Goal: Complete application form: Complete application form

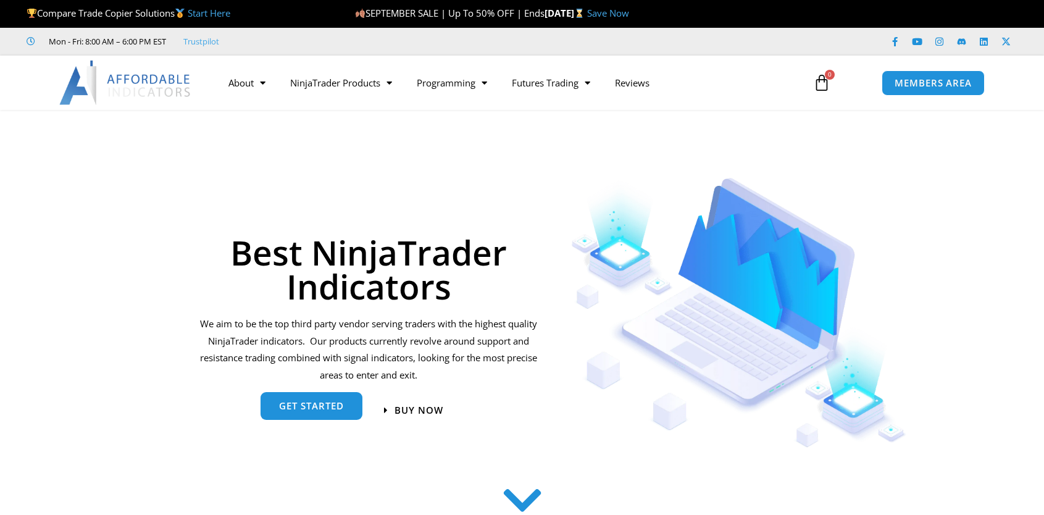
click at [295, 404] on span "get started" at bounding box center [311, 405] width 65 height 9
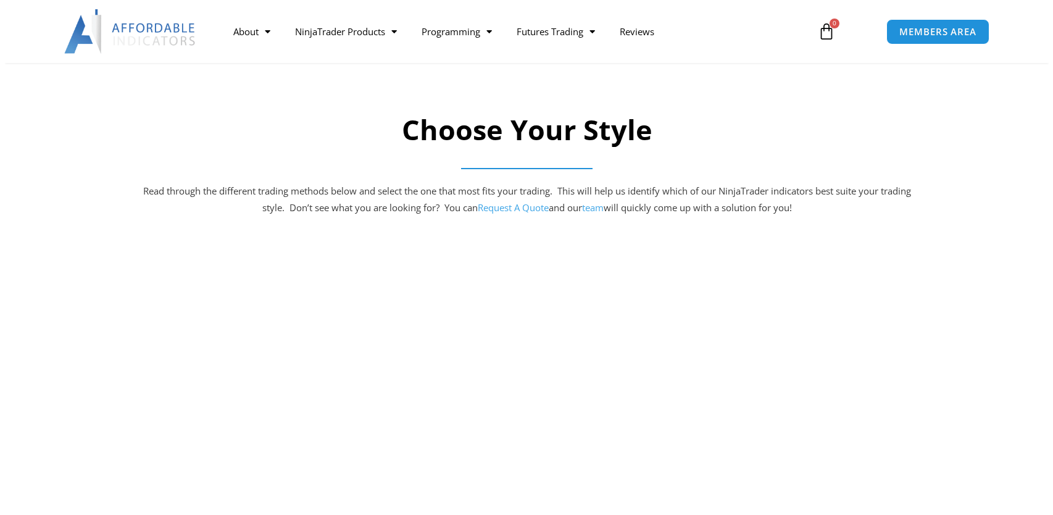
scroll to position [623, 0]
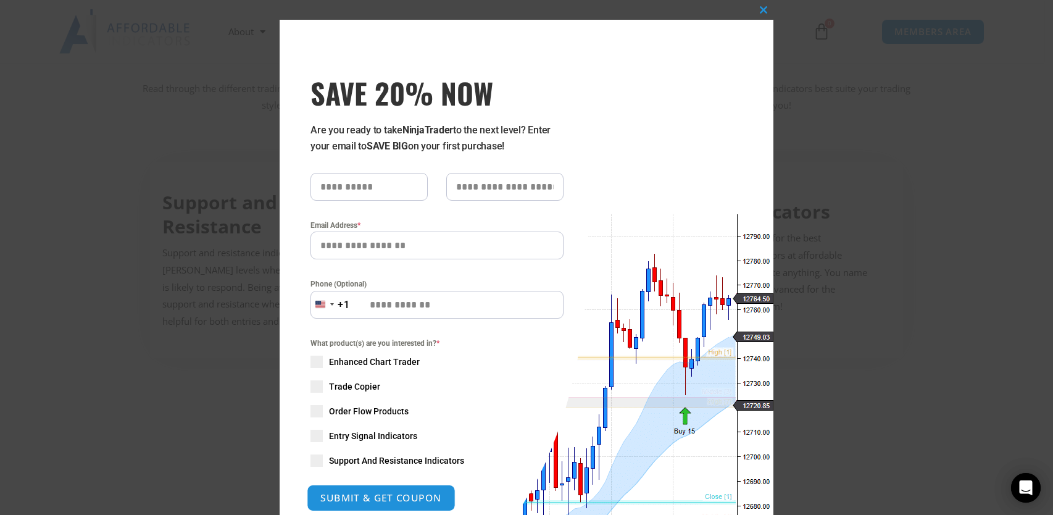
click at [342, 498] on button "SUBMIT & GET COUPON" at bounding box center [381, 498] width 149 height 27
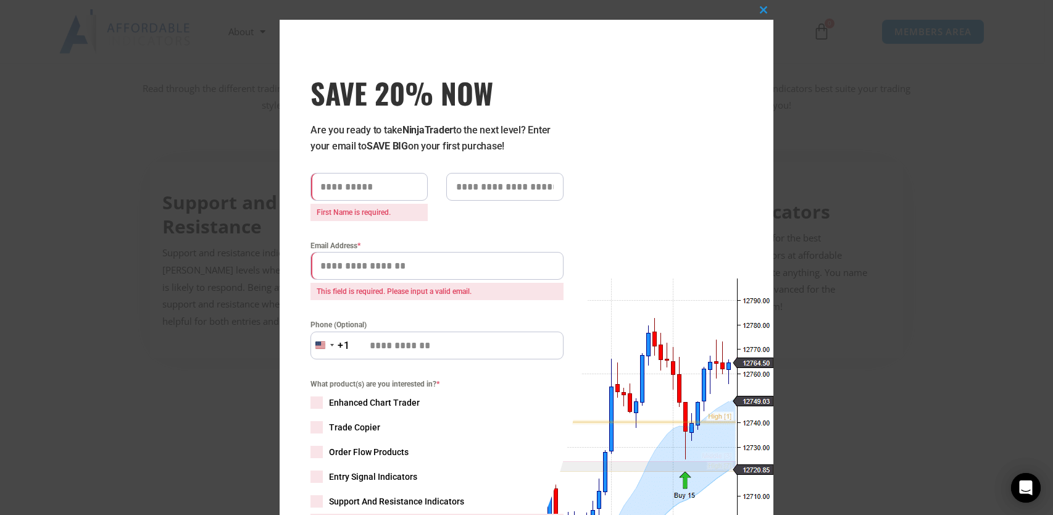
click at [474, 445] on div "What product(s) are you interested in? * Enhanced Chart Trader Trade Copier Ord…" at bounding box center [436, 454] width 253 height 153
click at [375, 383] on span "What product(s) are you interested in? *" at bounding box center [436, 384] width 253 height 12
click at [363, 401] on span "Enhanced Chart Trader" at bounding box center [374, 402] width 91 height 12
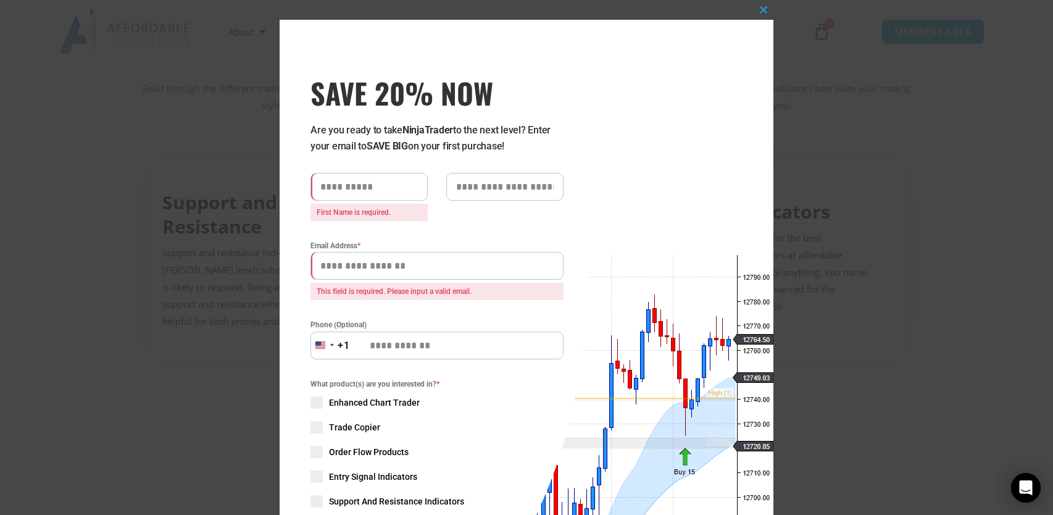
click at [362, 399] on span "Enhanced Chart Trader" at bounding box center [374, 402] width 91 height 12
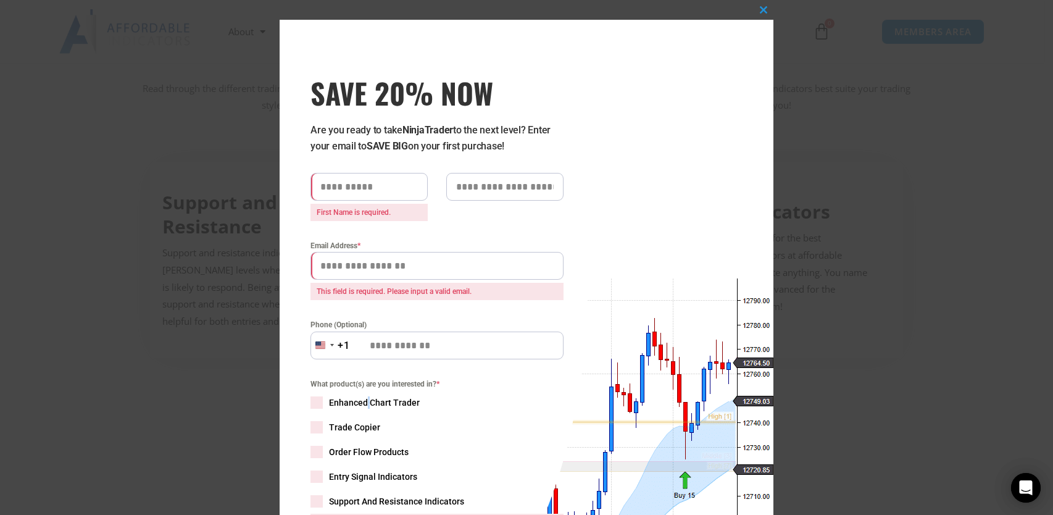
click at [362, 399] on span "Enhanced Chart Trader" at bounding box center [374, 402] width 91 height 12
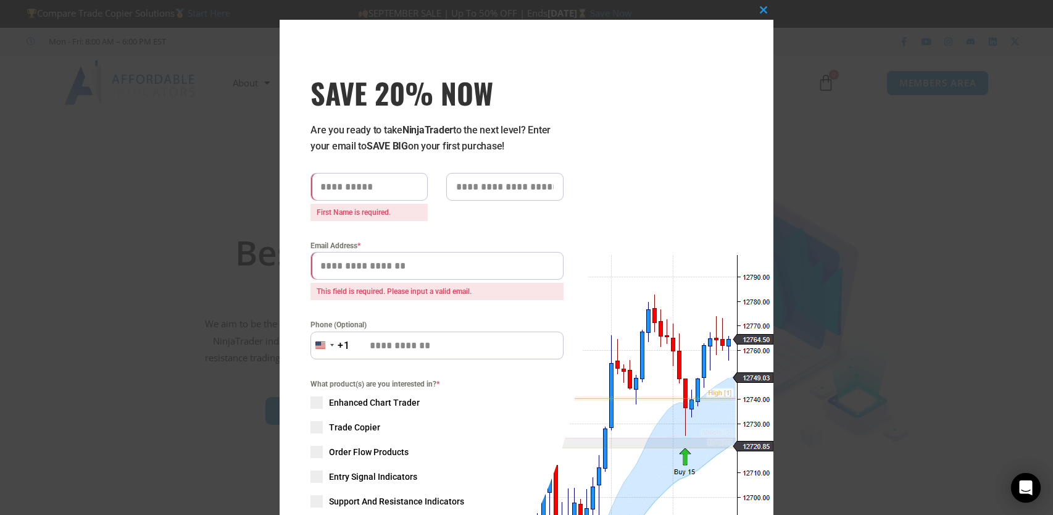
click at [327, 184] on input "SAVE 20% NOW popup" at bounding box center [368, 187] width 117 height 28
type input "*******"
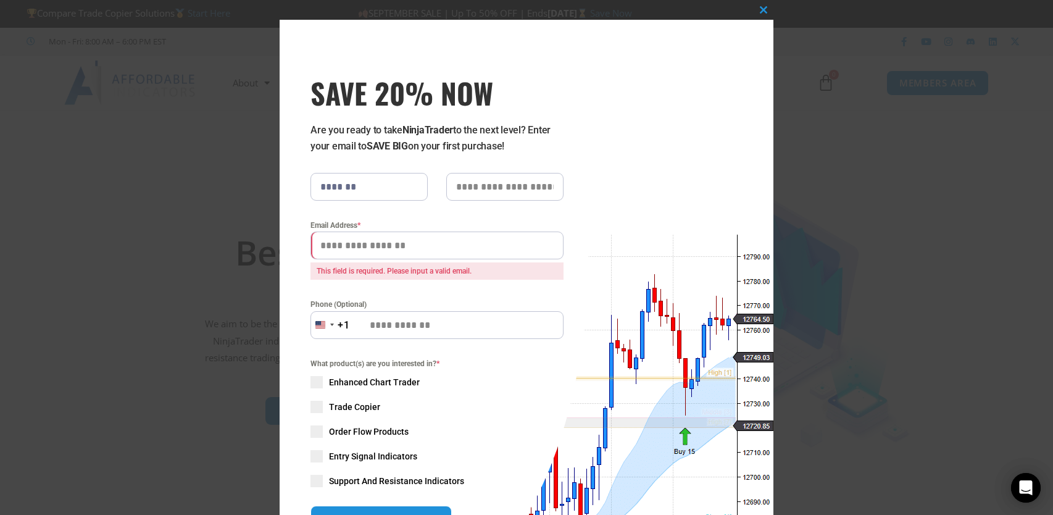
click at [478, 183] on input "SAVE 20% NOW popup" at bounding box center [504, 187] width 117 height 28
type input "*******"
click at [317, 245] on input "Email Address *" at bounding box center [436, 245] width 253 height 28
type input "**********"
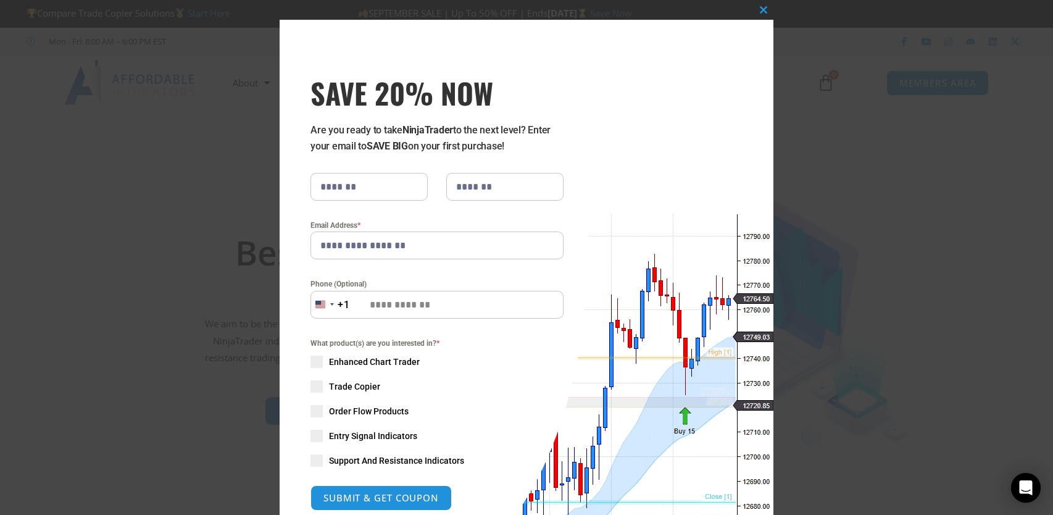
click at [342, 283] on label "Phone (Optional)" at bounding box center [436, 284] width 253 height 12
click at [354, 305] on input "Phone (Optional)" at bounding box center [436, 305] width 253 height 28
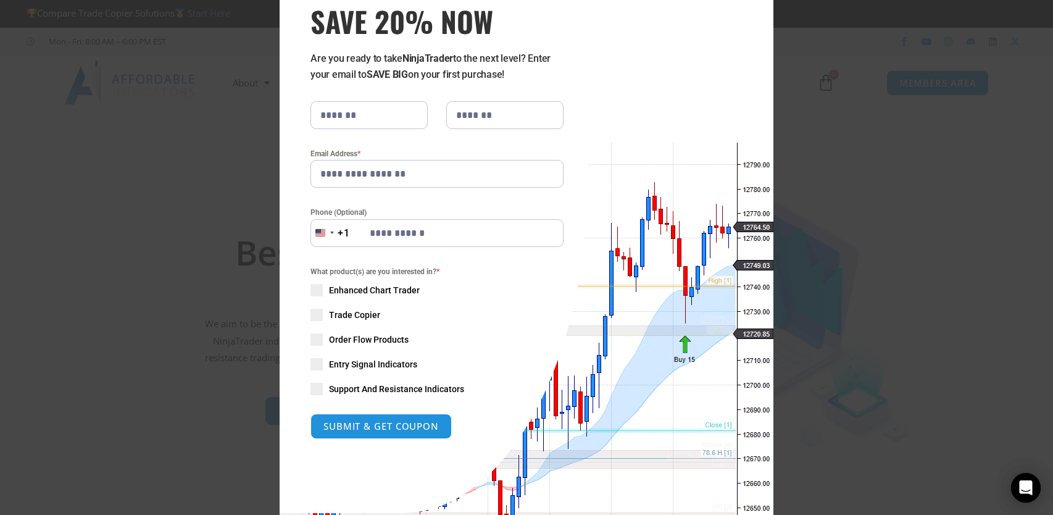
scroll to position [149, 0]
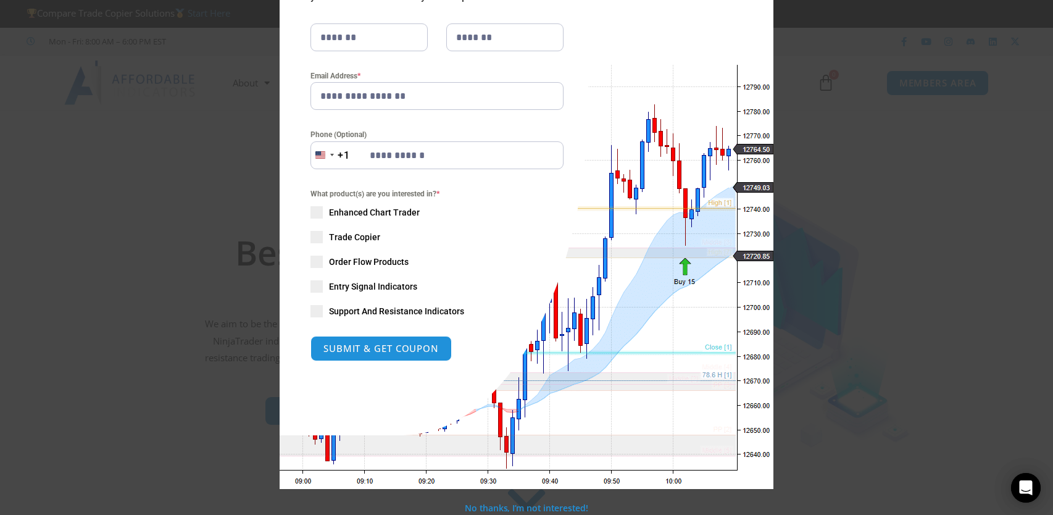
type input "**********"
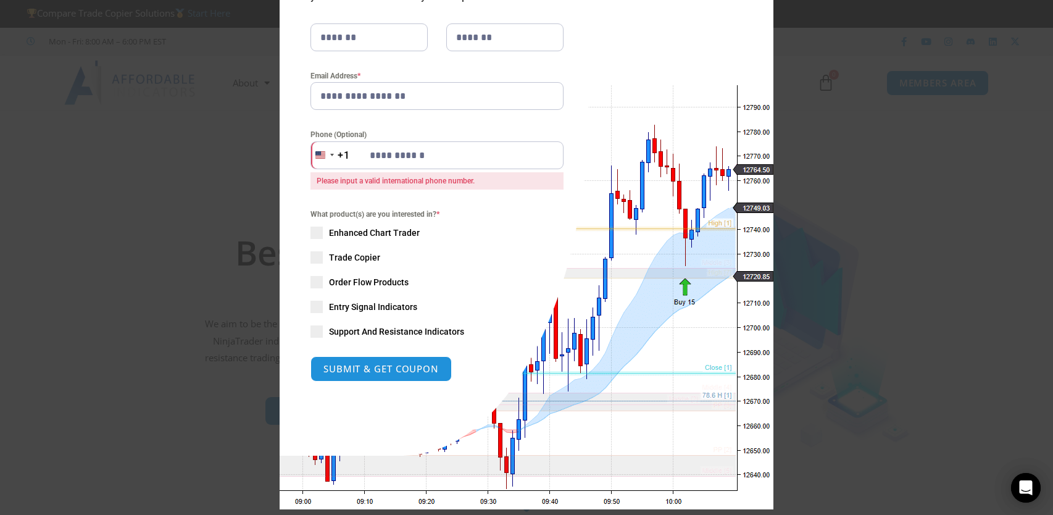
click at [385, 213] on div "What product(s) are you interested in? * Enhanced Chart Trader Trade Copier Ord…" at bounding box center [436, 273] width 253 height 130
click at [378, 231] on span "Enhanced Chart Trader" at bounding box center [374, 233] width 91 height 12
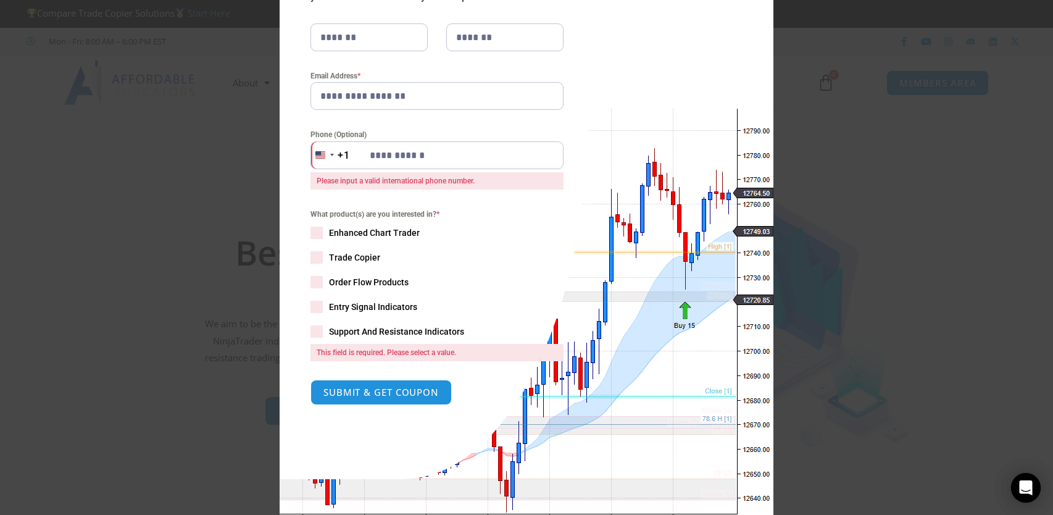
click at [378, 231] on span "Enhanced Chart Trader" at bounding box center [374, 233] width 91 height 12
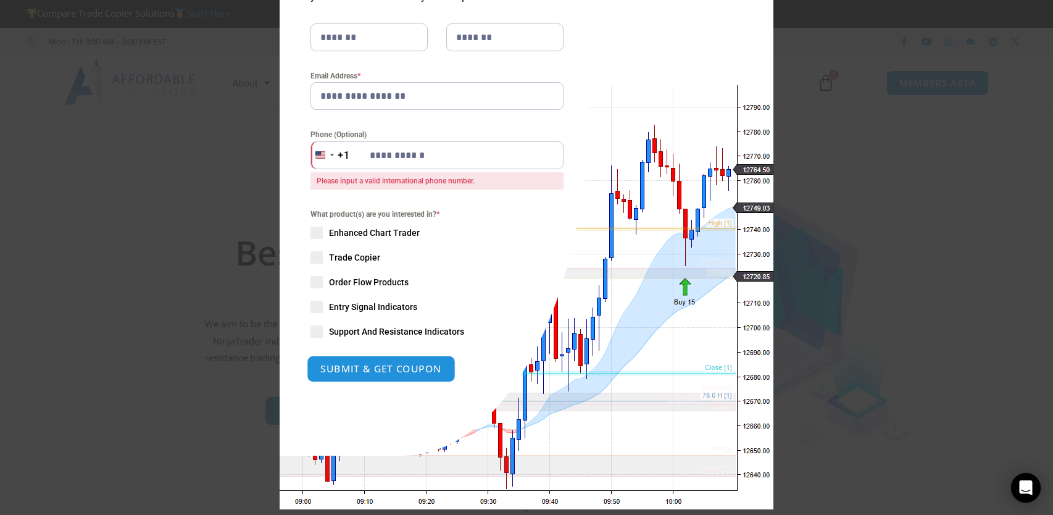
click at [386, 363] on button "SUBMIT & GET COUPON" at bounding box center [381, 369] width 149 height 27
click at [386, 328] on span "Support And Resistance Indicators" at bounding box center [396, 331] width 135 height 12
click at [349, 364] on button "SUBMIT & GET COUPON" at bounding box center [381, 369] width 149 height 27
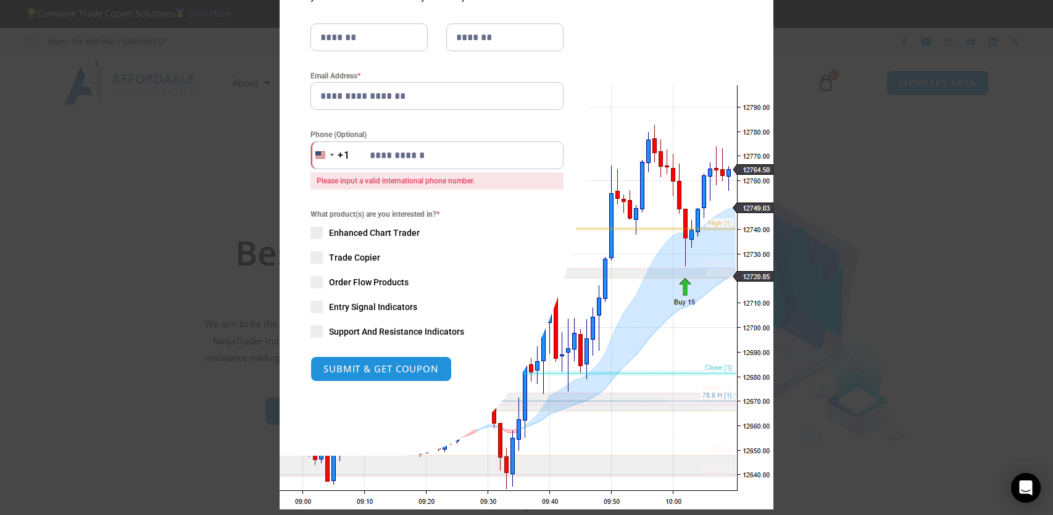
click at [340, 229] on span "Enhanced Chart Trader" at bounding box center [374, 233] width 91 height 12
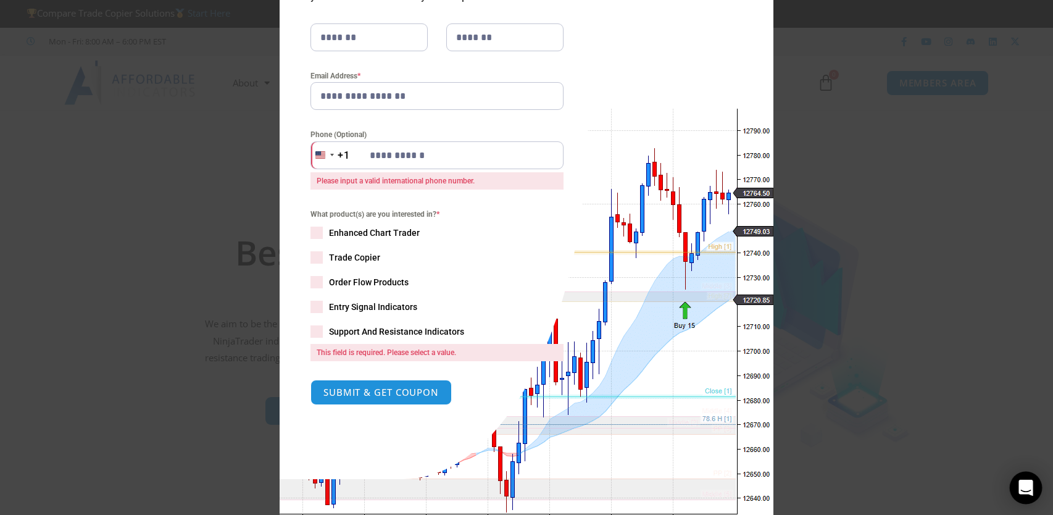
click at [1030, 486] on icon "Open Intercom Messenger" at bounding box center [1026, 488] width 14 height 16
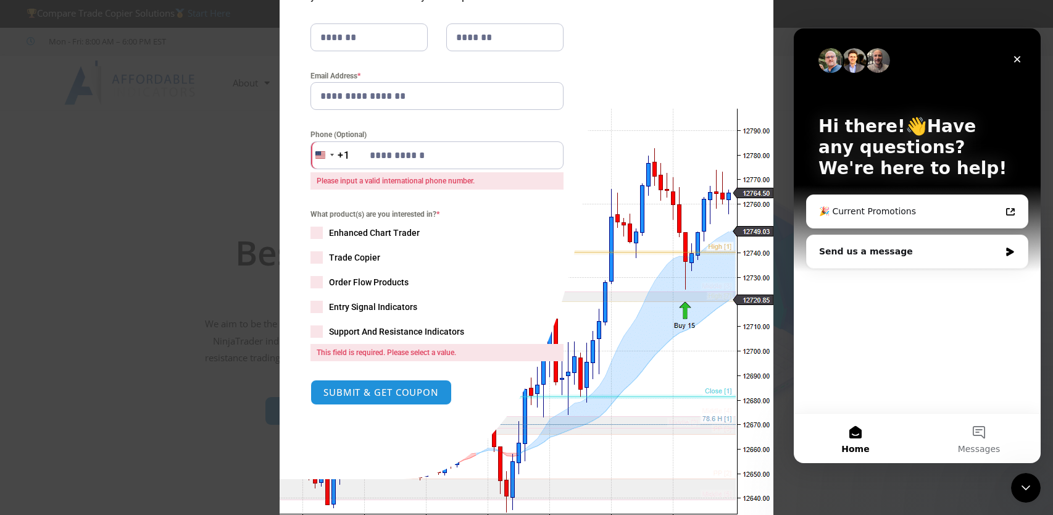
scroll to position [0, 0]
click at [1030, 486] on icon "Close Intercom Messenger" at bounding box center [1024, 485] width 15 height 15
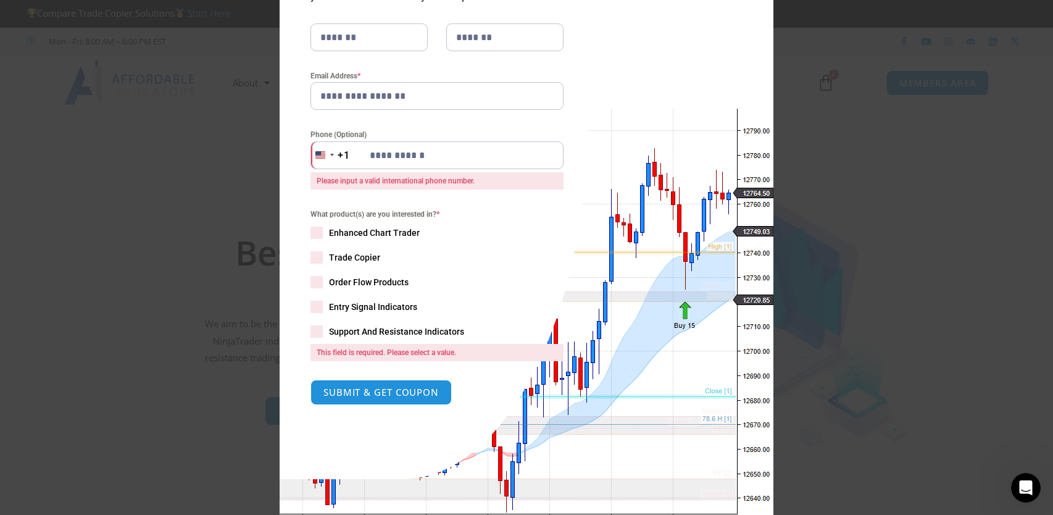
click at [763, 504] on div "**********" at bounding box center [527, 201] width 494 height 662
click at [768, 503] on div "**********" at bounding box center [527, 201] width 494 height 662
click at [778, 503] on div "**********" at bounding box center [526, 257] width 1053 height 515
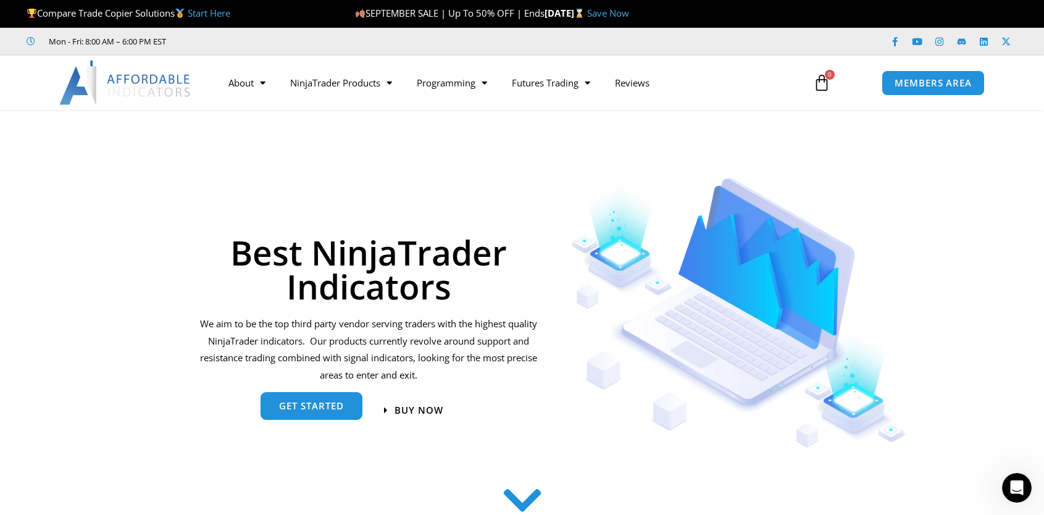
click at [290, 402] on span "get started" at bounding box center [311, 405] width 65 height 9
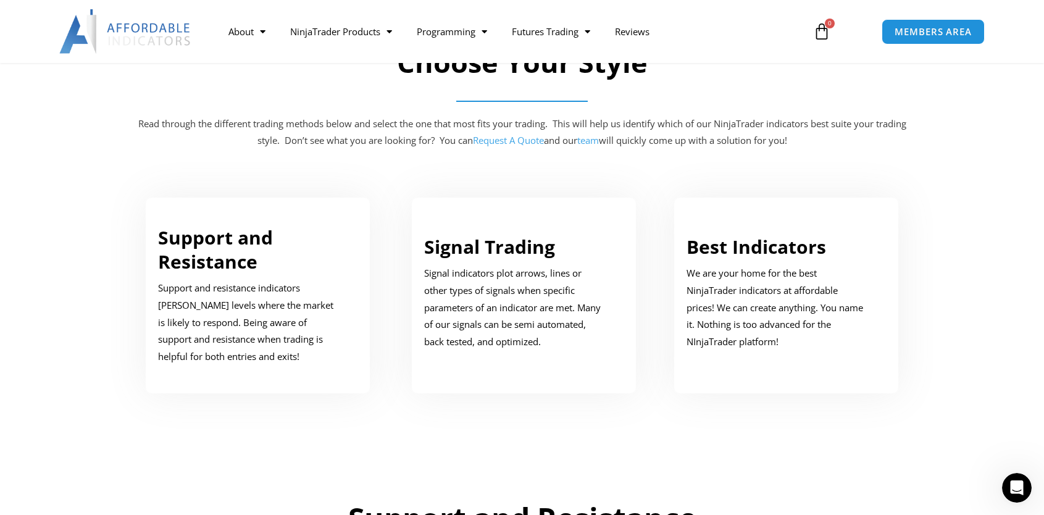
scroll to position [623, 0]
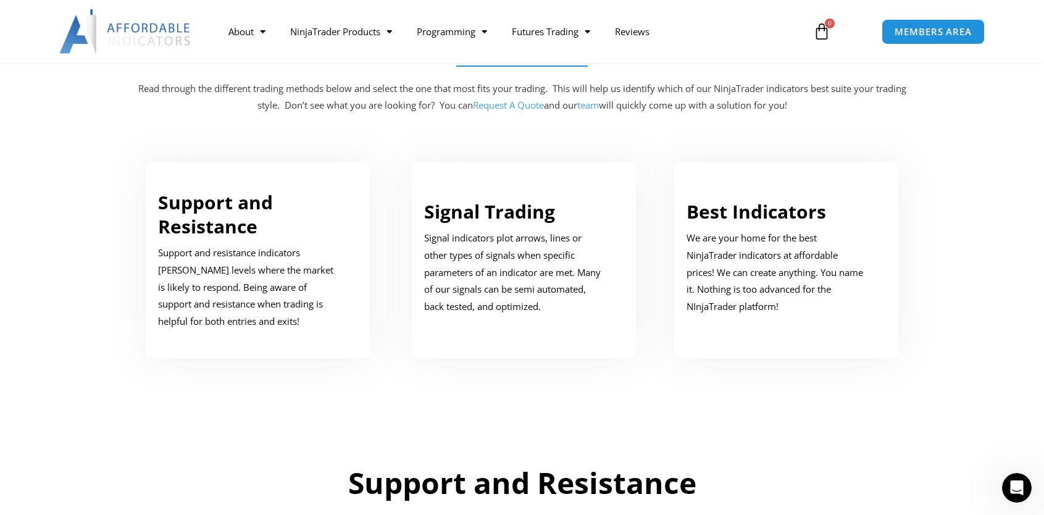
click at [513, 491] on h2 "Support and Resistance" at bounding box center [522, 483] width 759 height 38
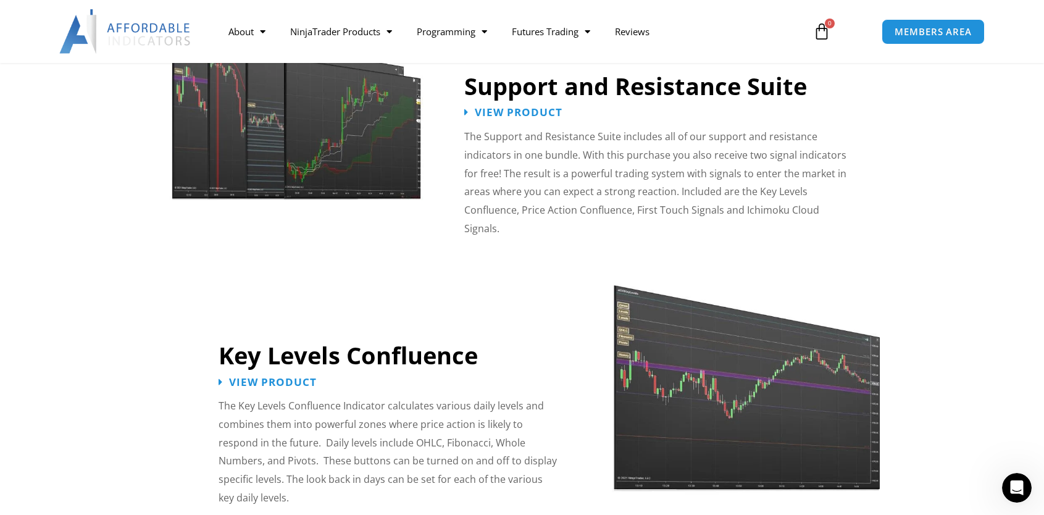
scroll to position [1197, 0]
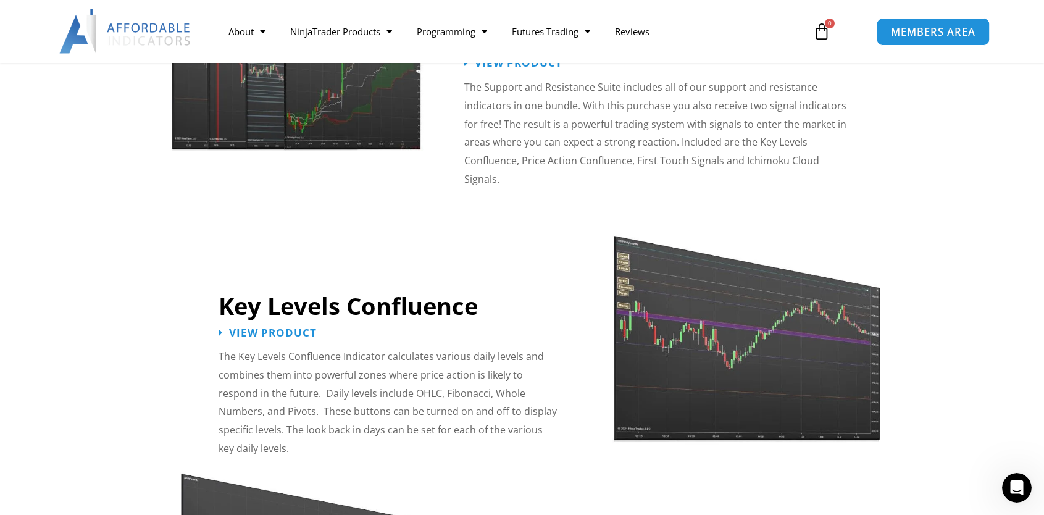
click at [925, 36] on span "MEMBERS AREA" at bounding box center [933, 32] width 85 height 10
click at [925, 35] on span "MEMBERS AREA" at bounding box center [933, 32] width 85 height 10
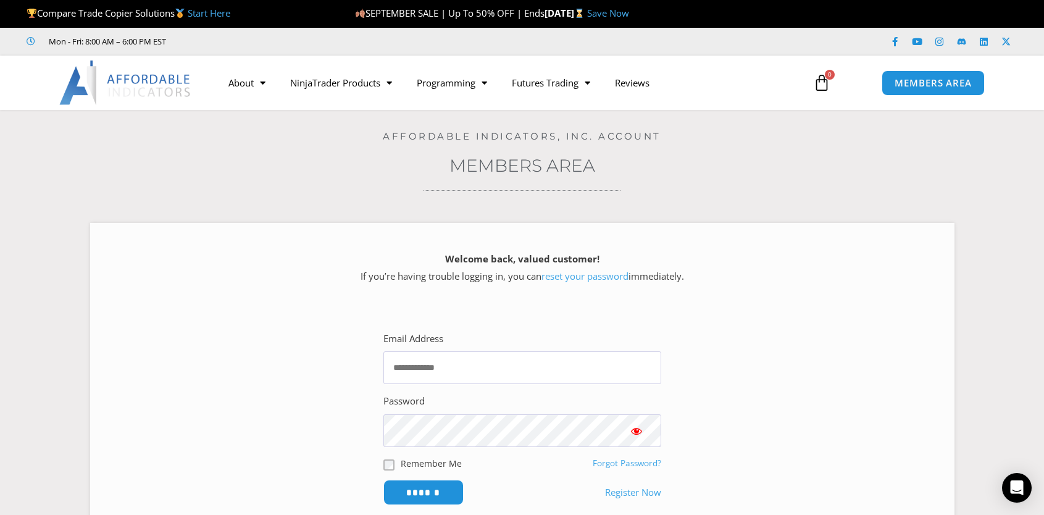
click at [820, 79] on icon at bounding box center [821, 82] width 17 height 17
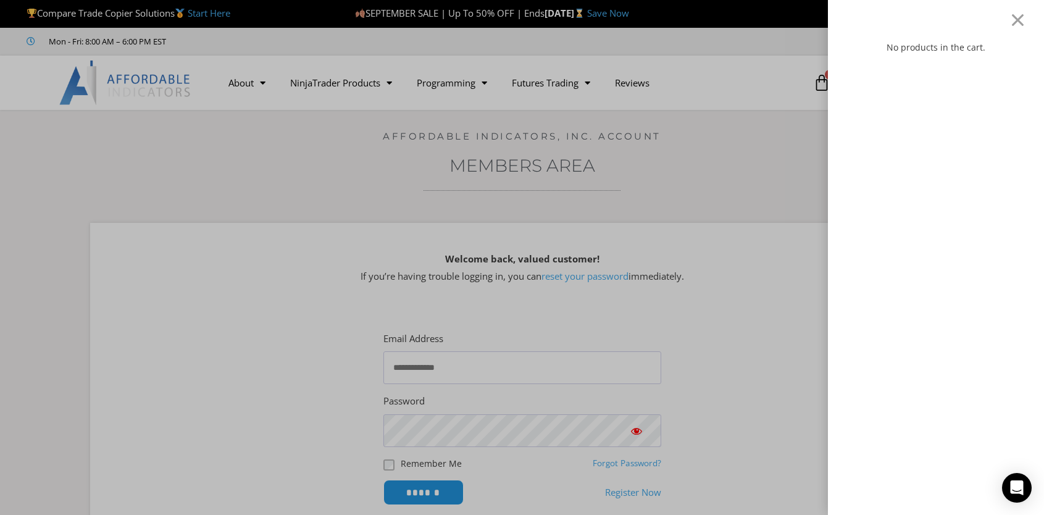
click at [917, 79] on div "No products in the cart." at bounding box center [935, 271] width 179 height 463
click at [654, 182] on div "No products in the cart." at bounding box center [522, 257] width 1044 height 515
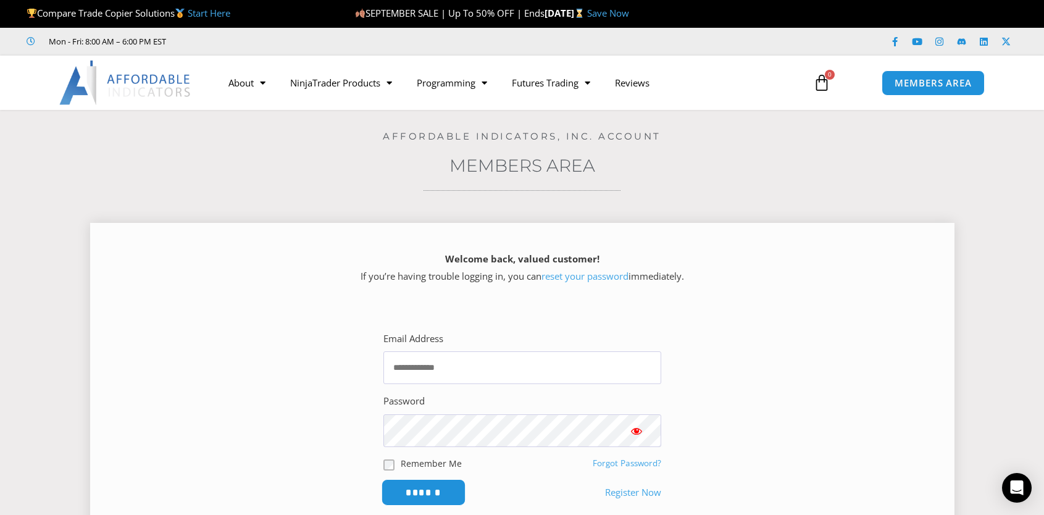
click at [416, 486] on input "******" at bounding box center [423, 492] width 85 height 27
